Goal: Ask a question

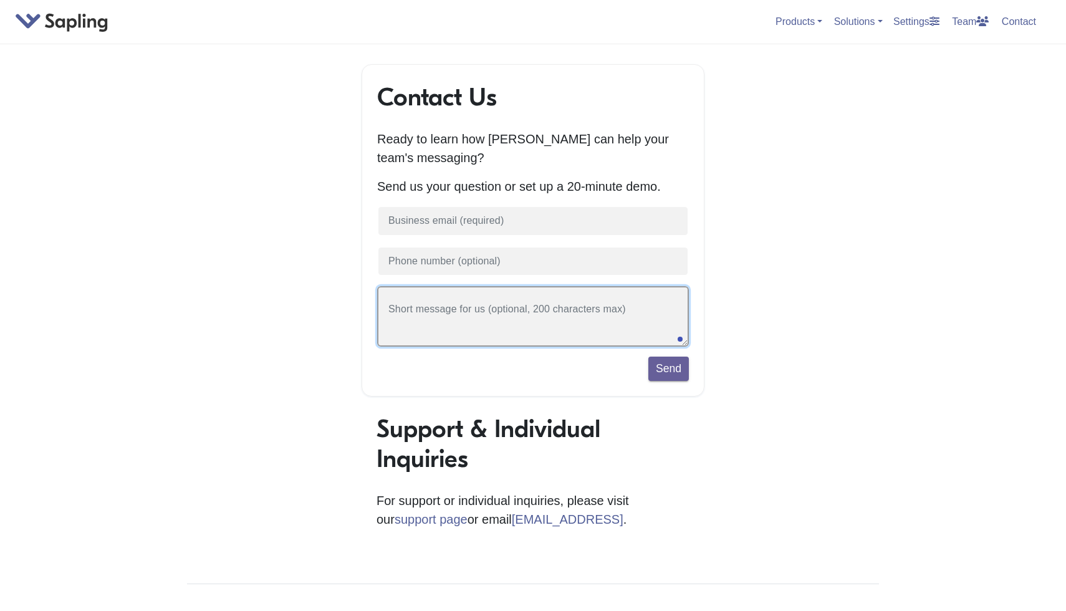
click at [496, 325] on textarea at bounding box center [533, 316] width 312 height 60
click at [628, 311] on textarea "Hi, how" at bounding box center [533, 316] width 312 height 60
click at [539, 321] on textarea "Hi, how" at bounding box center [533, 316] width 312 height 60
click at [463, 322] on div "you?" at bounding box center [468, 329] width 27 height 20
type textarea "Hi, how are you?"
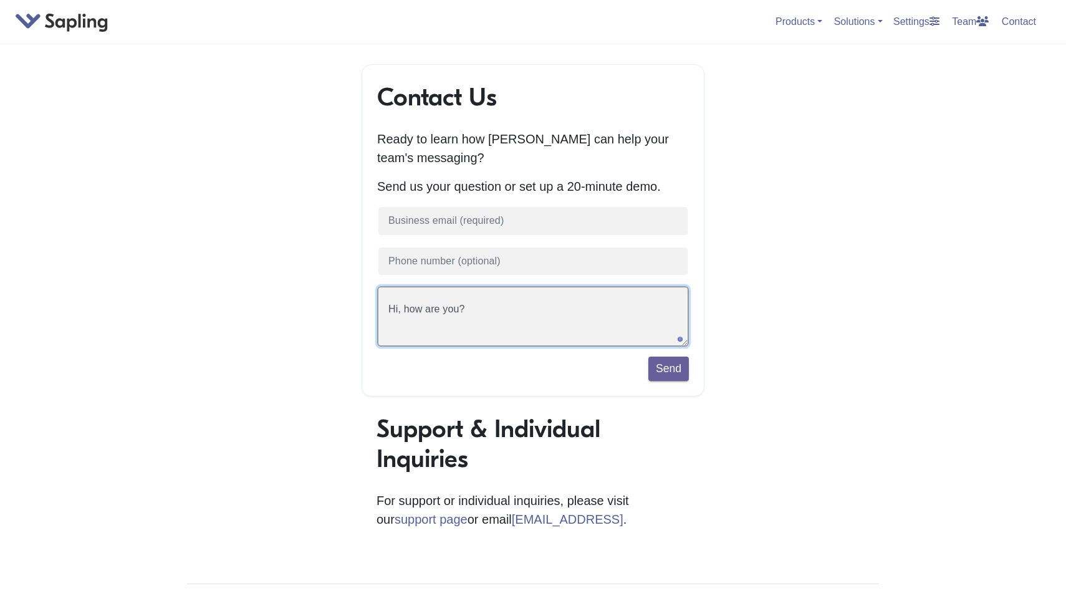
click at [513, 312] on textarea "Hi, how are you?" at bounding box center [533, 316] width 312 height 60
type textarea "\"
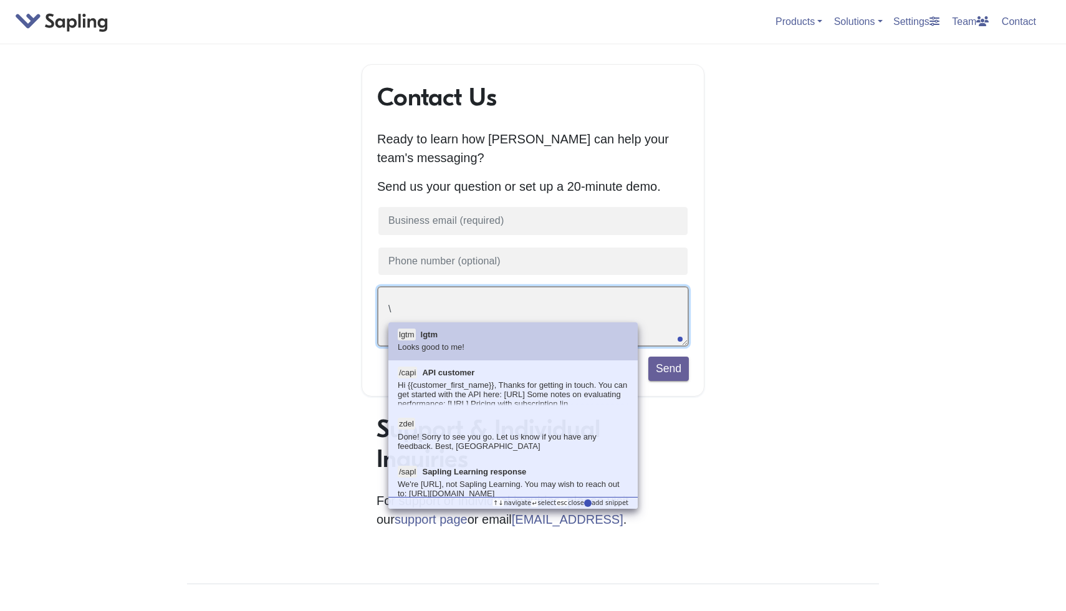
click at [445, 311] on textarea "\" at bounding box center [533, 316] width 312 height 60
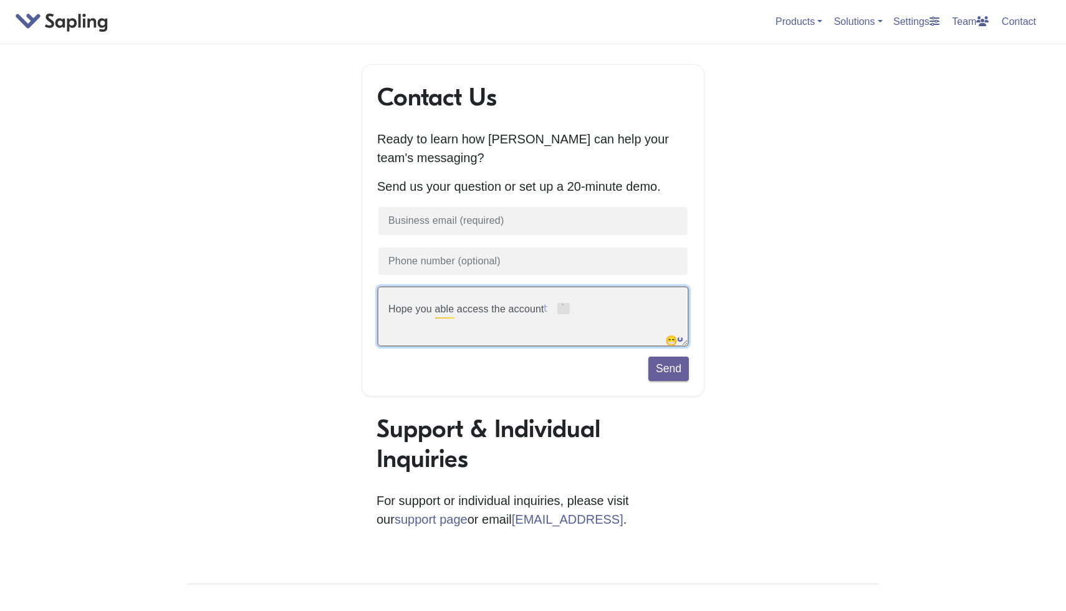
type textarea "Hope you able access the account."
click at [402, 308] on textarea "Hope you able access the account." at bounding box center [533, 316] width 312 height 60
click at [572, 317] on textarea "Hope you able access the account." at bounding box center [533, 316] width 312 height 60
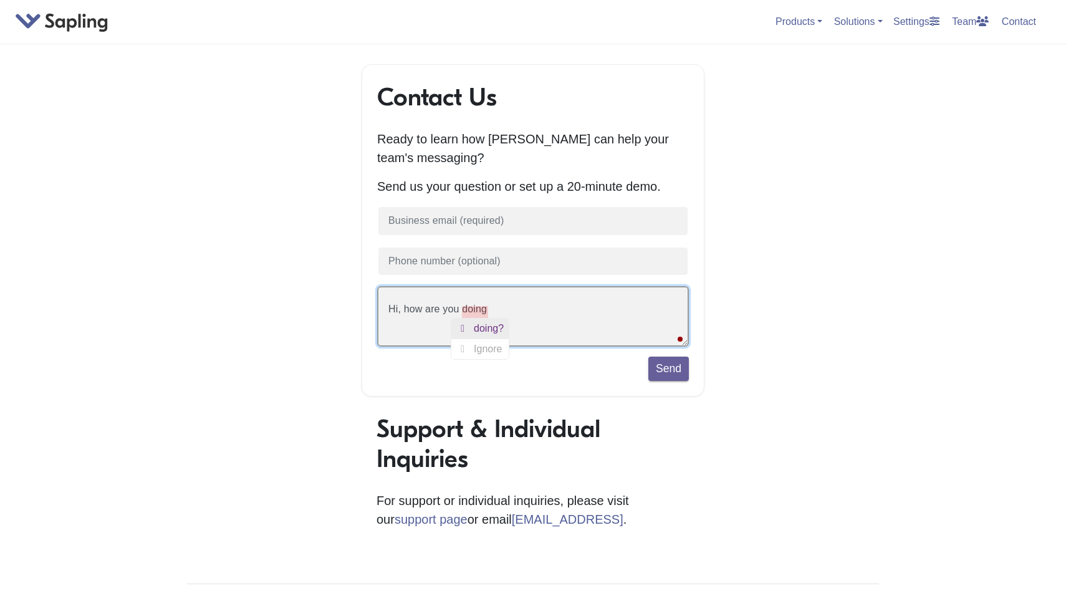
click at [501, 329] on div "doing?" at bounding box center [491, 329] width 35 height 20
click at [535, 322] on textarea "Hi, how are you doing?" at bounding box center [533, 316] width 312 height 60
click at [534, 322] on textarea "Hi, how are you doing?" at bounding box center [533, 316] width 312 height 60
type textarea "Hi, how are you doing?"
